Goal: Entertainment & Leisure: Consume media (video, audio)

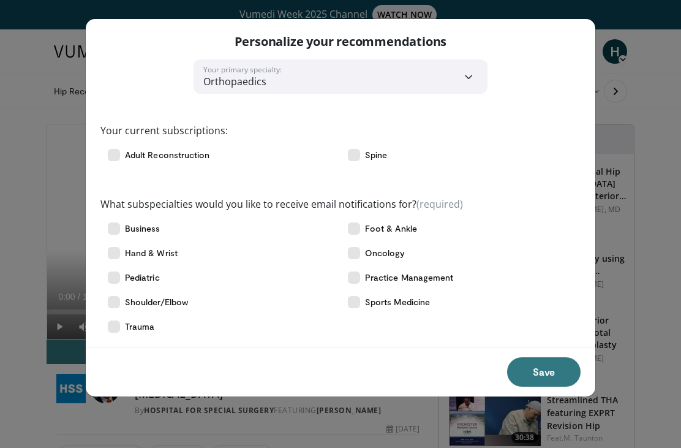
click at [358, 159] on icon at bounding box center [354, 155] width 12 height 12
click at [530, 373] on button "Save" at bounding box center [544, 371] width 74 height 29
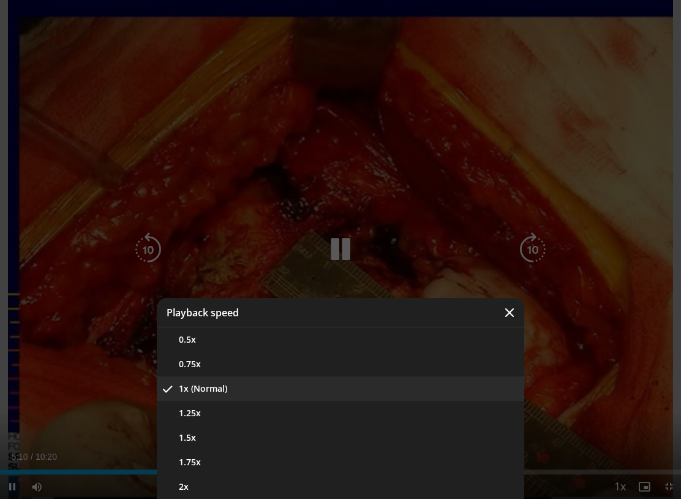
click at [243, 407] on button "1.25x" at bounding box center [341, 413] width 368 height 25
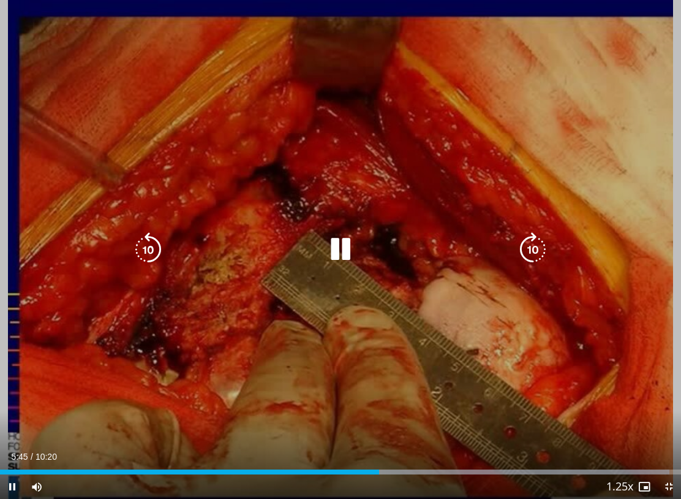
click at [348, 257] on icon "Video Player" at bounding box center [340, 249] width 34 height 34
click at [137, 262] on icon "Video Player" at bounding box center [148, 249] width 34 height 34
click at [146, 246] on icon "Video Player" at bounding box center [148, 249] width 34 height 34
click at [344, 242] on icon "Video Player" at bounding box center [340, 249] width 34 height 34
click at [354, 252] on icon "Video Player" at bounding box center [340, 249] width 34 height 34
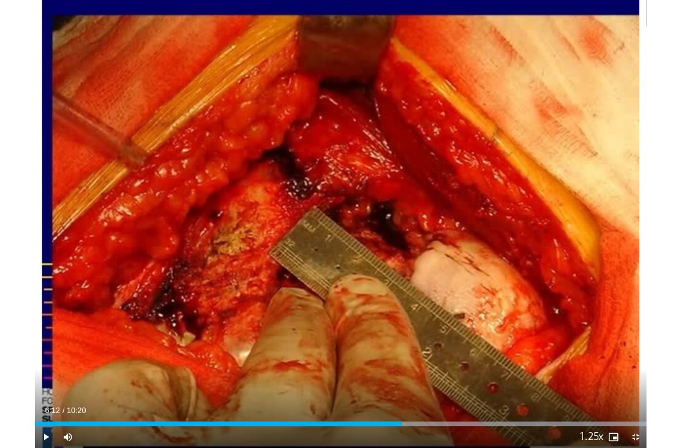
scroll to position [124, 0]
